Goal: Find specific page/section: Find specific page/section

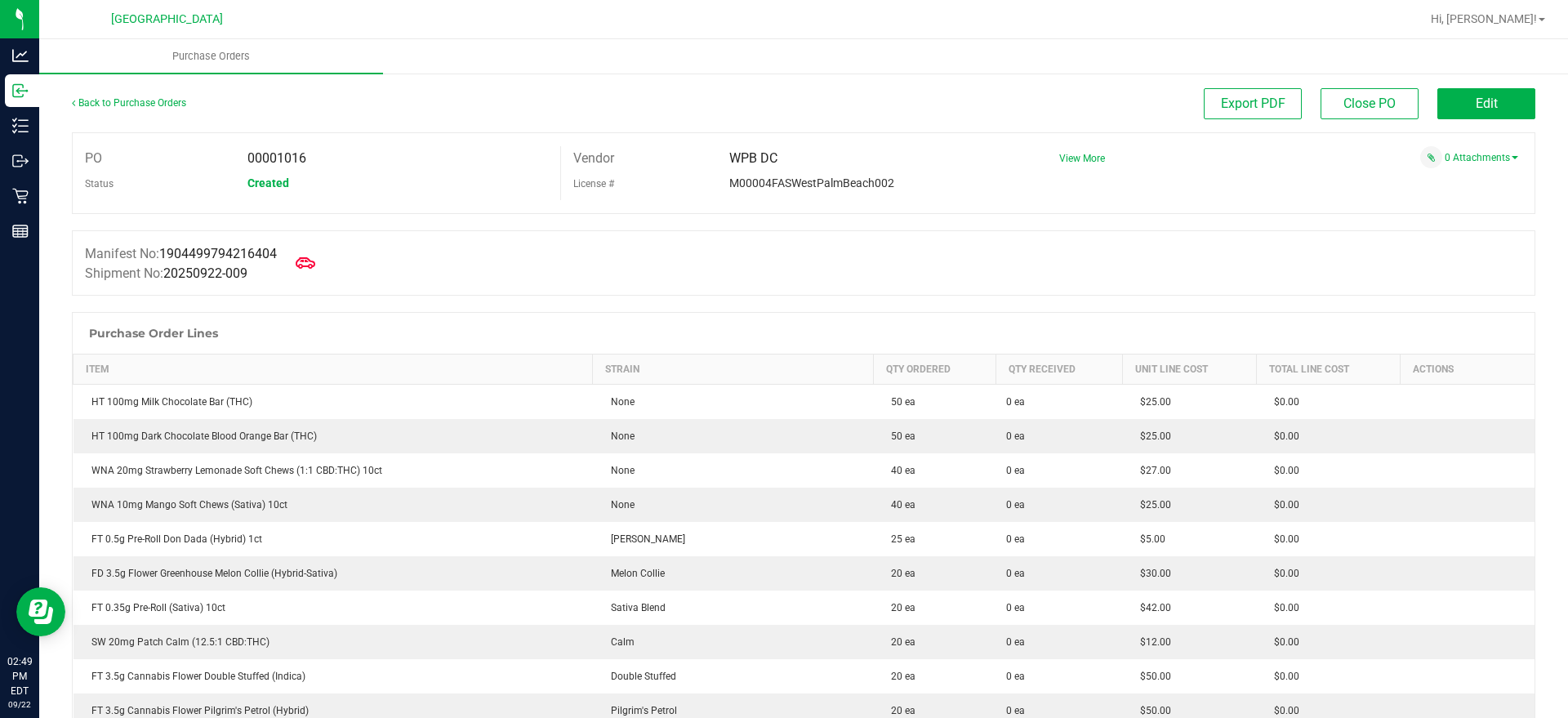
scroll to position [102, 0]
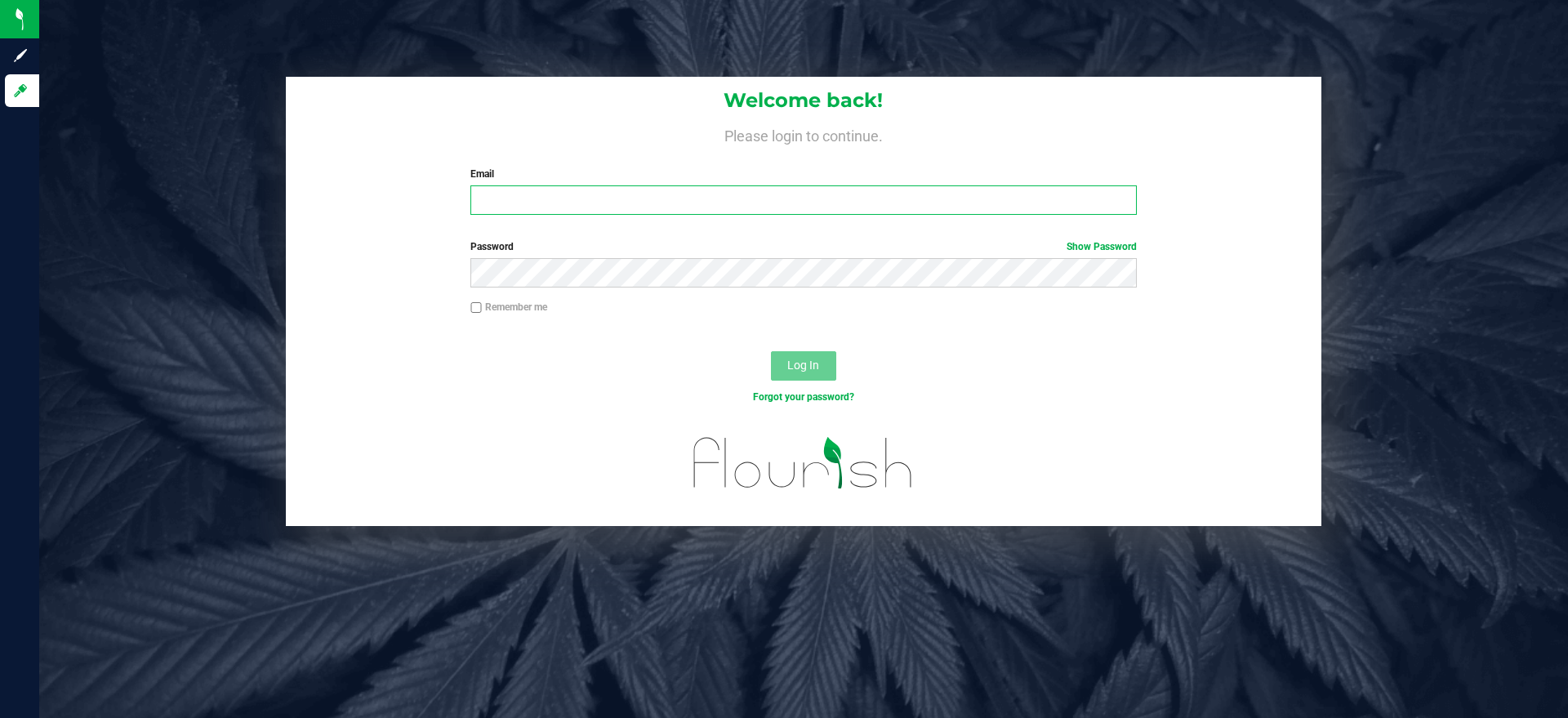
type input "ageraci@liveparallel.com"
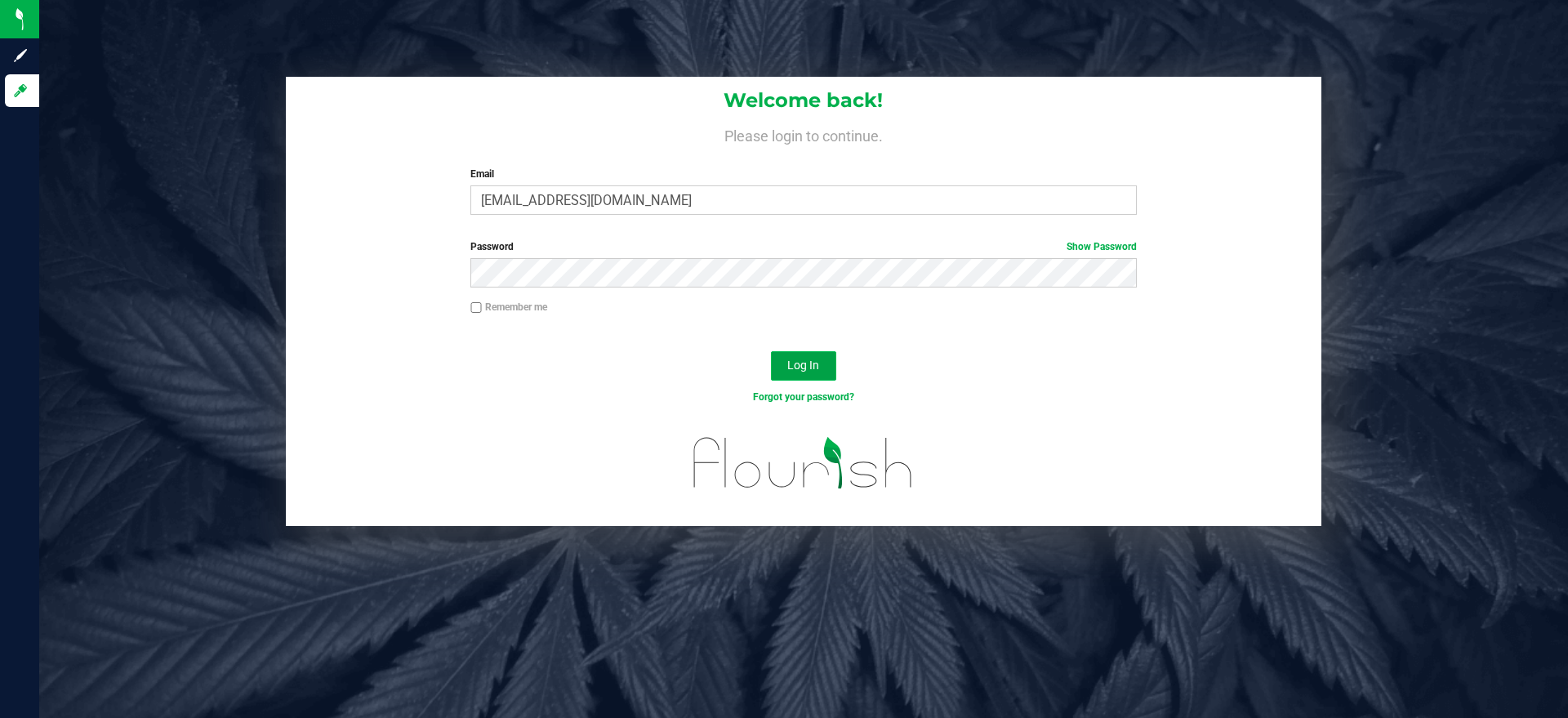
click at [796, 364] on span "Log In" at bounding box center [803, 365] width 31 height 13
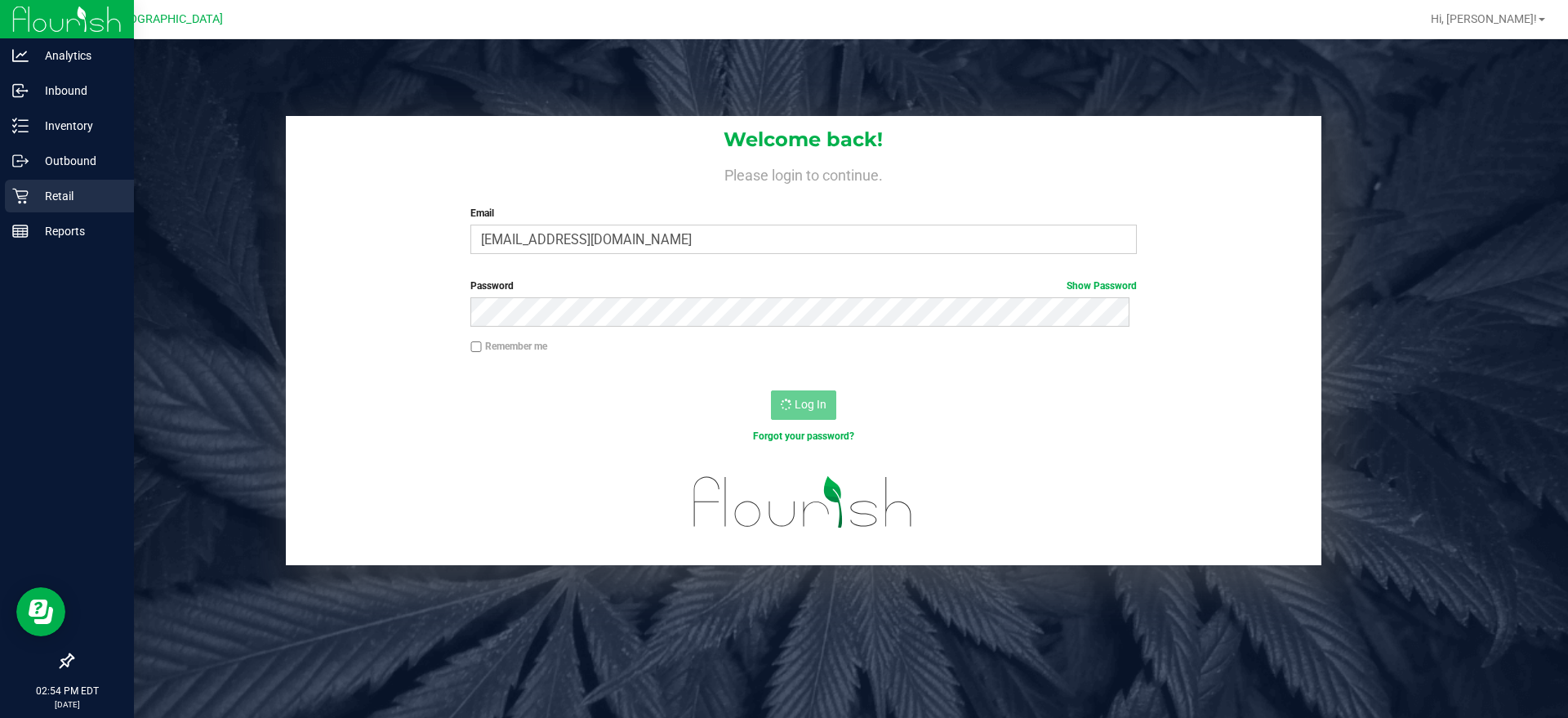
click at [39, 201] on p "Retail" at bounding box center [77, 196] width 98 height 20
click at [67, 180] on div "Retail" at bounding box center [70, 195] width 129 height 32
click at [18, 193] on icon at bounding box center [20, 196] width 17 height 17
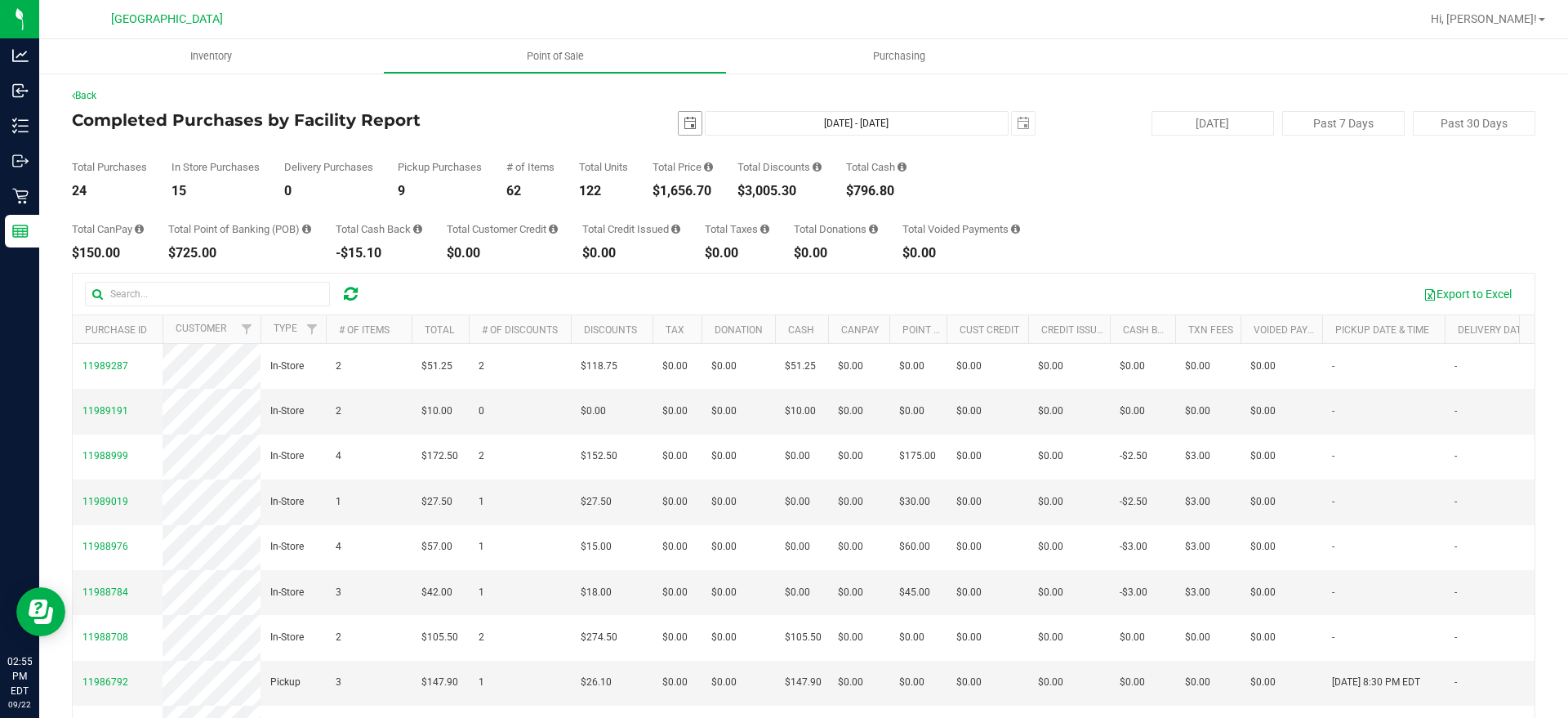
click at [684, 124] on span "select" at bounding box center [689, 123] width 13 height 13
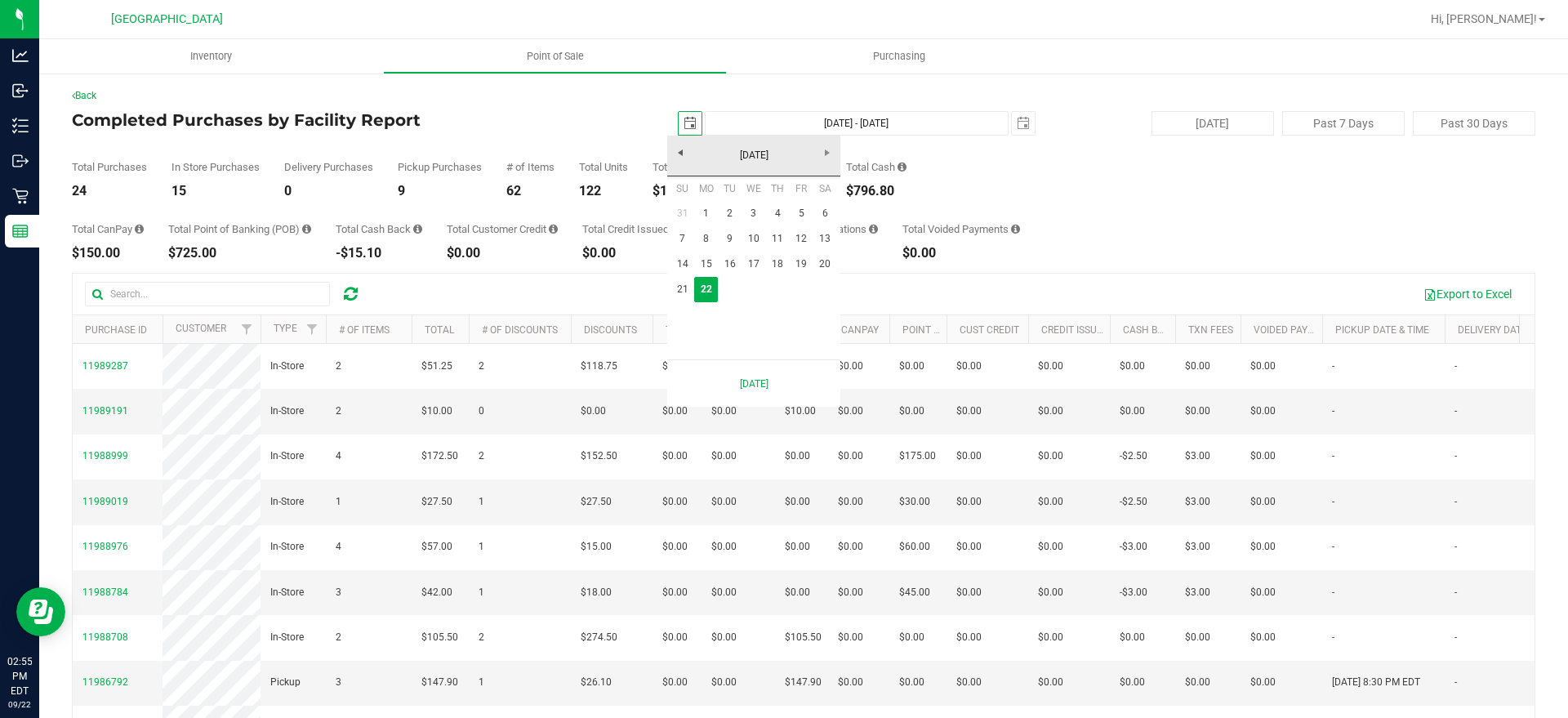
scroll to position [0, 41]
click at [702, 265] on link "15" at bounding box center [706, 265] width 24 height 26
type input "2025-09-15"
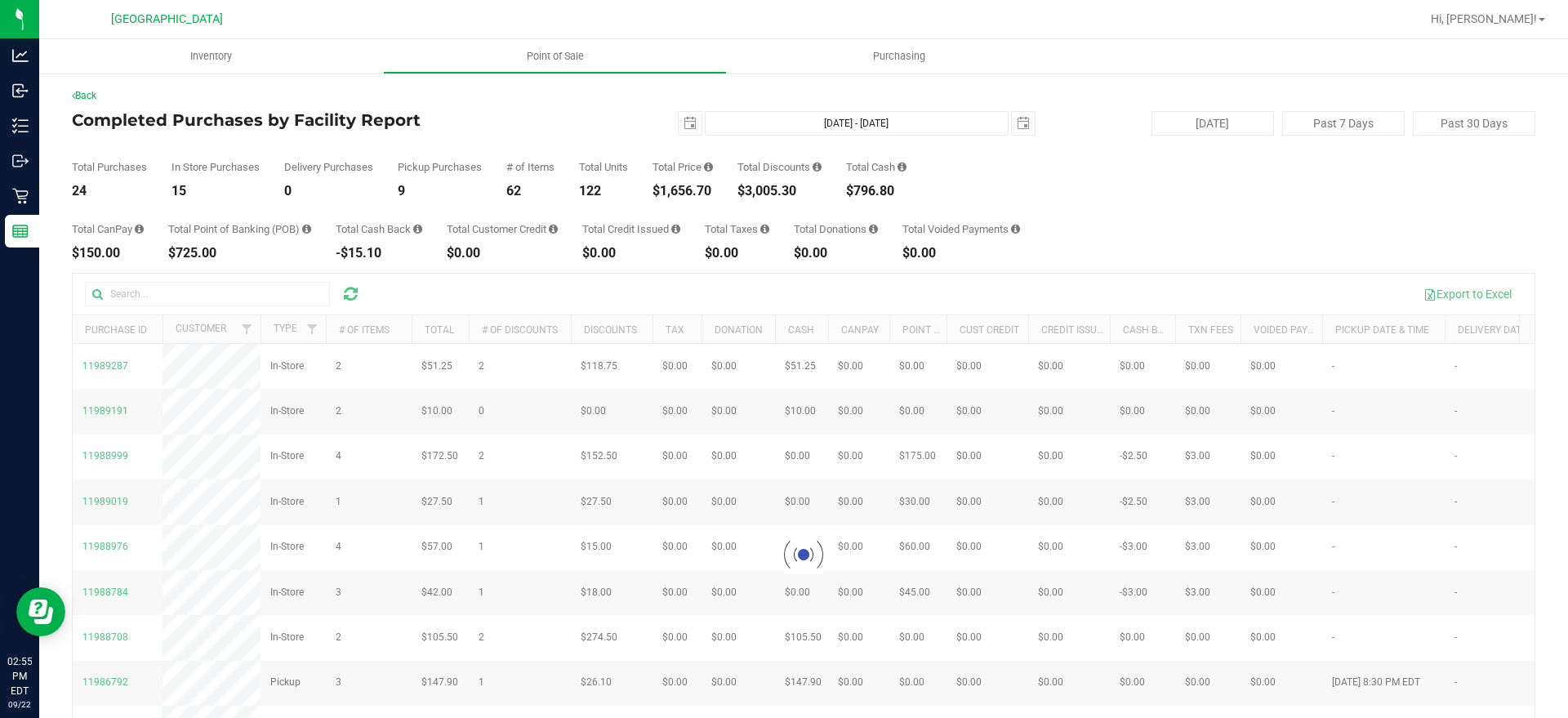
click at [1020, 135] on div "Total Purchases 24 In Store Purchases 15 Delivery Purchases 0 Pickup Purchases …" at bounding box center [803, 166] width 1464 height 62
click at [1017, 127] on span "select" at bounding box center [1023, 123] width 13 height 13
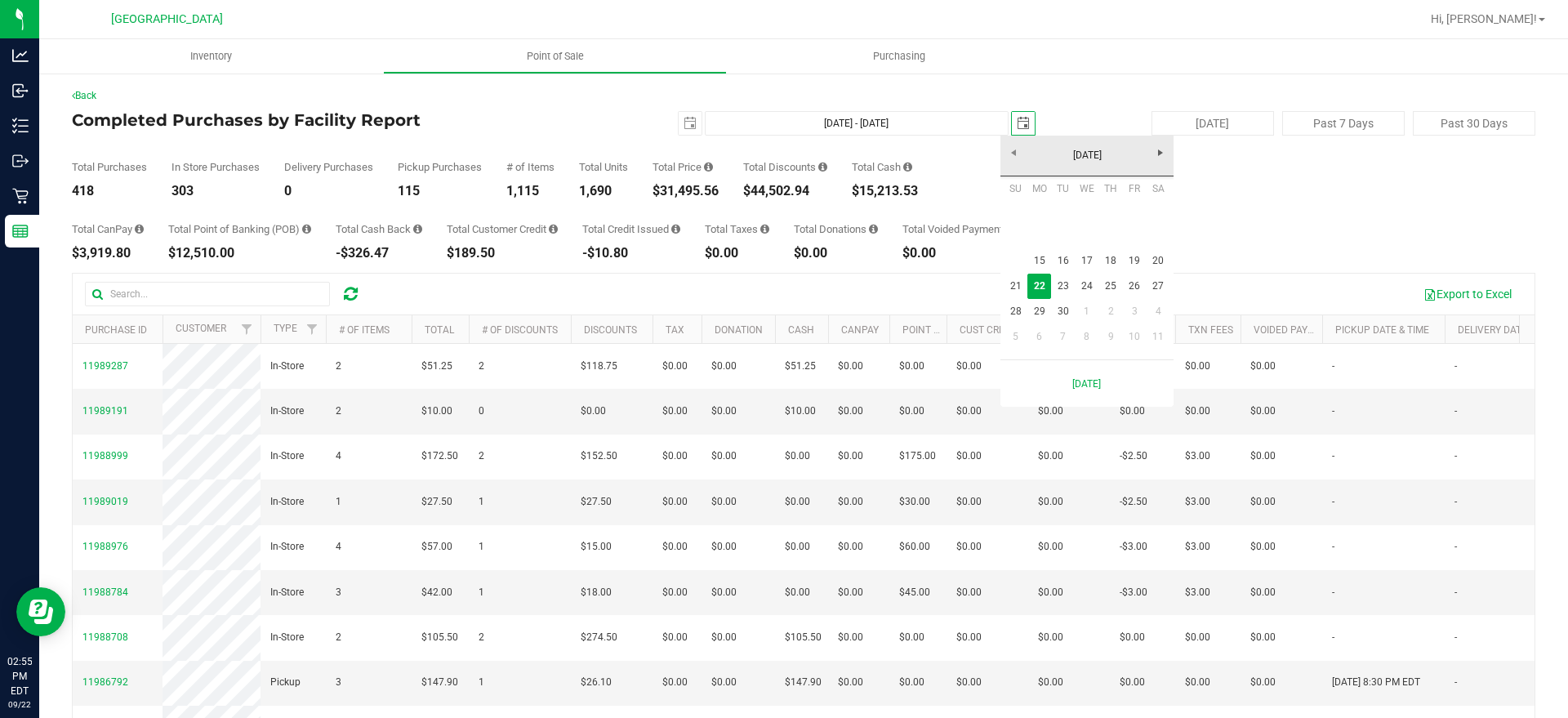
scroll to position [0, 41]
click at [1016, 288] on link "21" at bounding box center [1016, 286] width 24 height 26
type input "Sep 15, 2025 - Sep 21, 2025"
type input "2025-09-21"
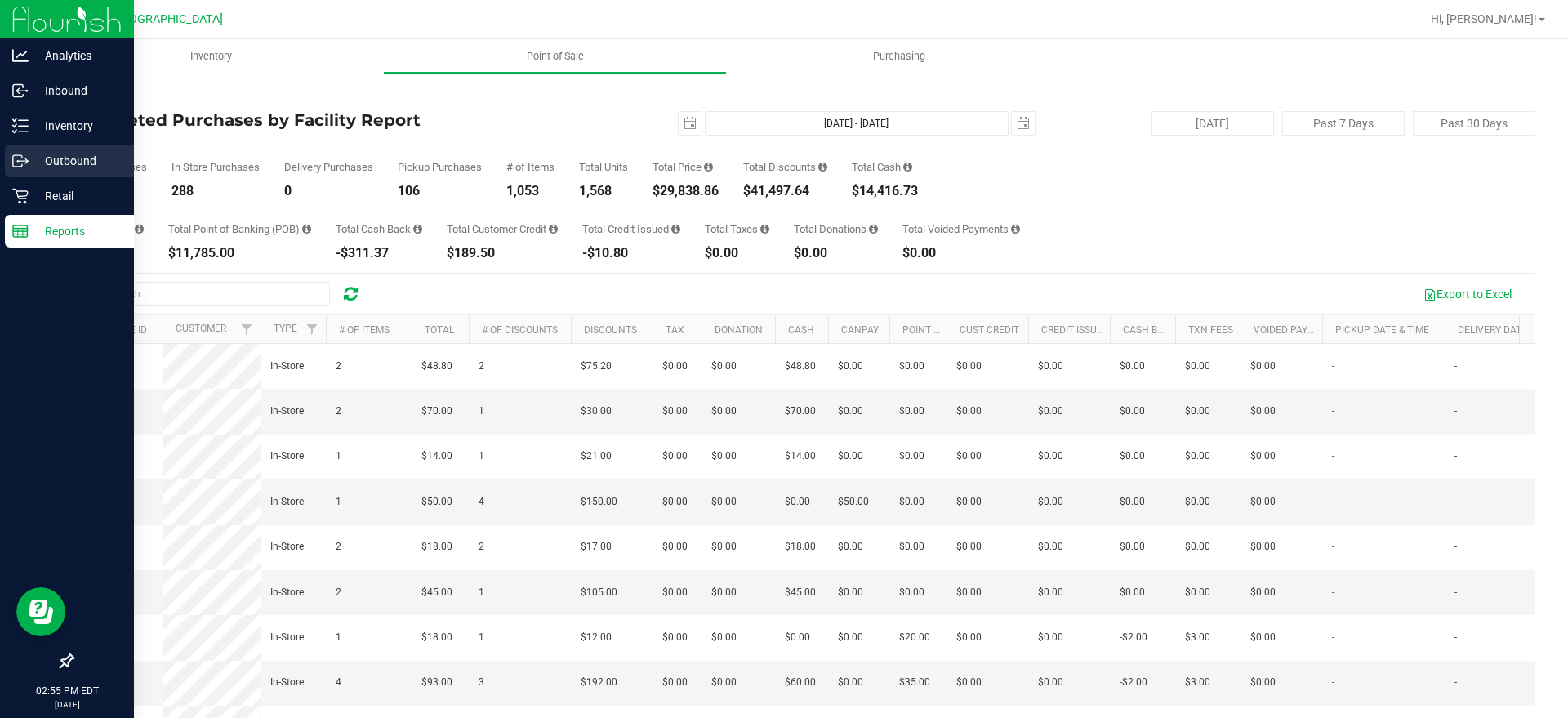
click at [14, 148] on div "Outbound" at bounding box center [70, 160] width 129 height 32
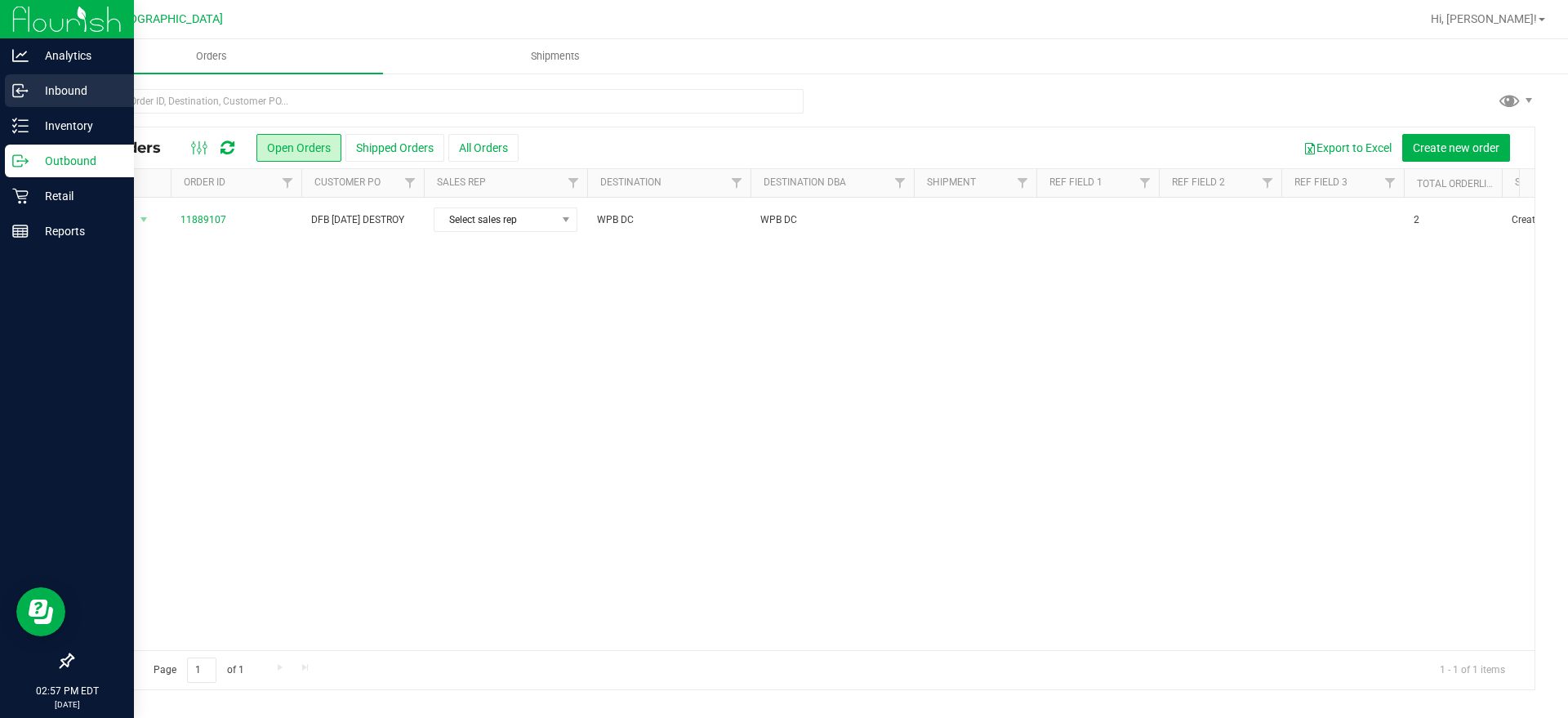
click at [60, 85] on p "Inbound" at bounding box center [77, 90] width 98 height 20
